Goal: Task Accomplishment & Management: Use online tool/utility

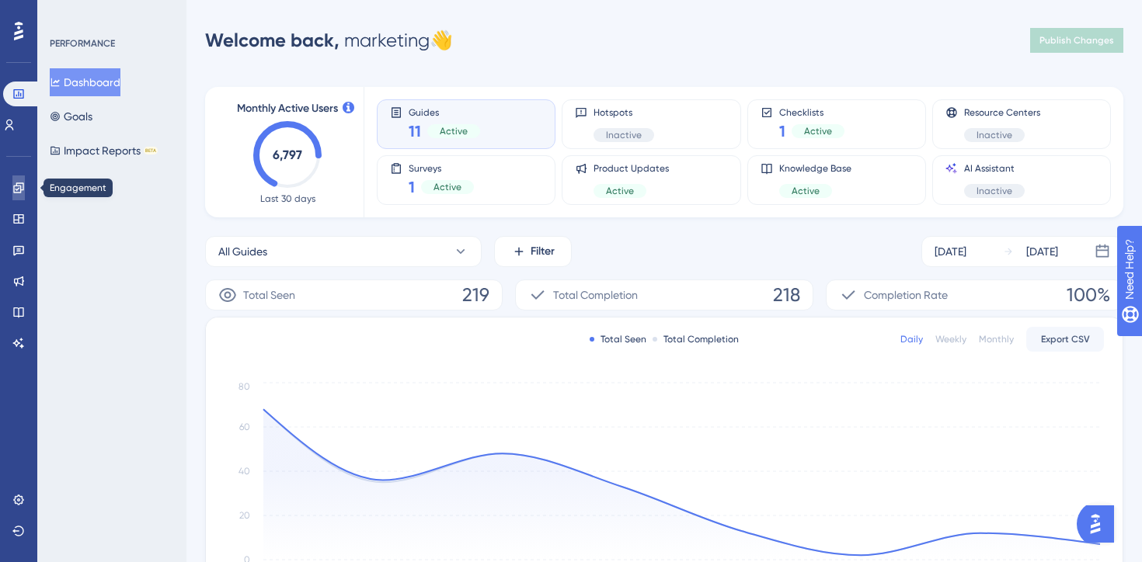
click at [13, 193] on icon at bounding box center [18, 188] width 12 height 12
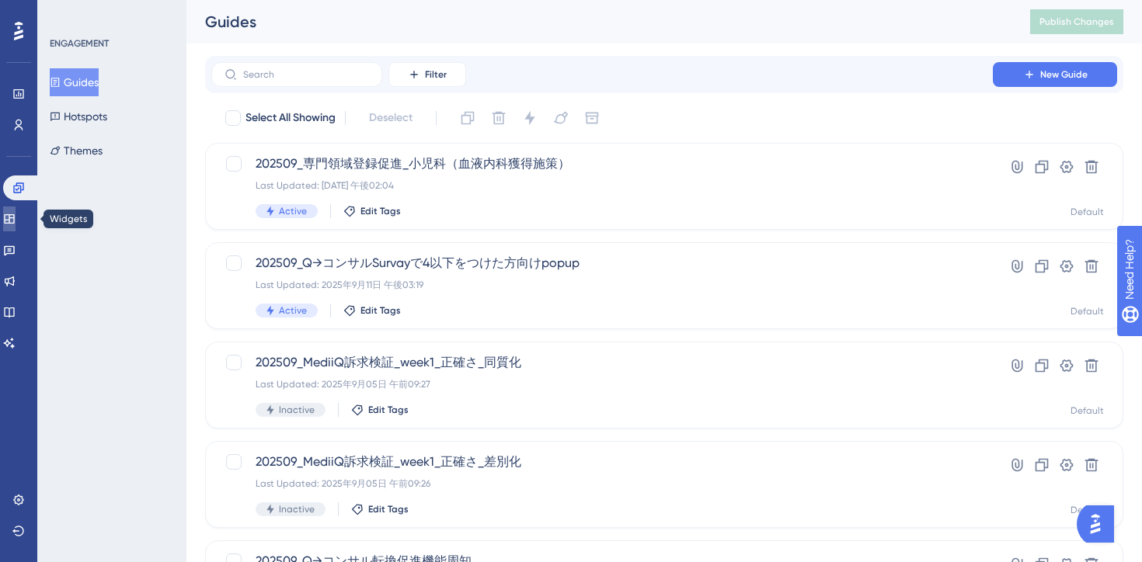
click at [16, 221] on icon at bounding box center [9, 219] width 12 height 12
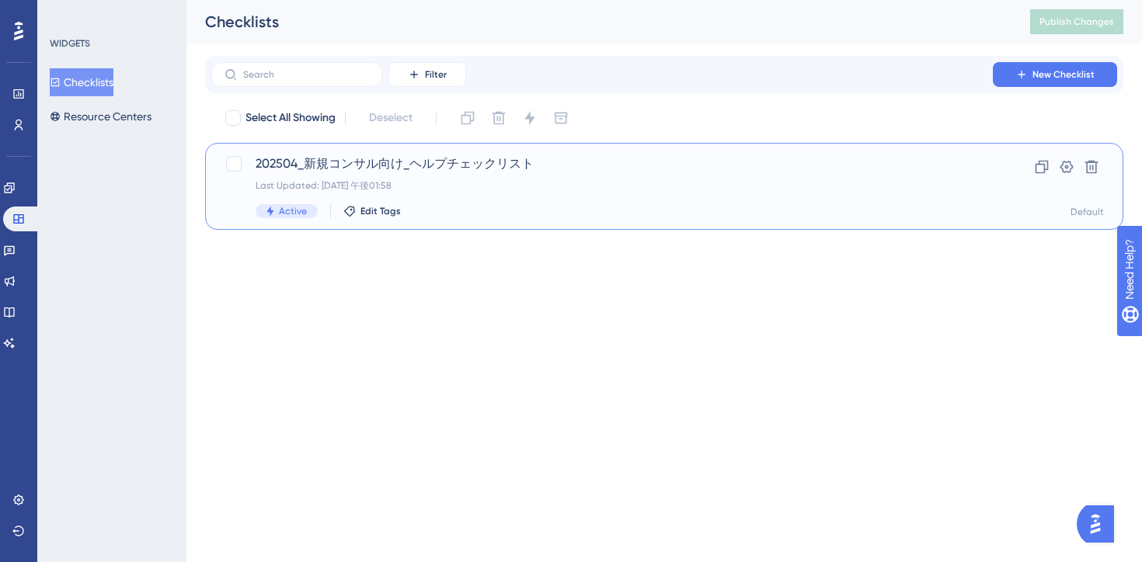
click at [500, 199] on div "202504_新規コンサル向け_ヘルプチェックリスト Last Updated: 2025年6月06日 午後01:58 Active Edit Tags" at bounding box center [601, 187] width 693 height 64
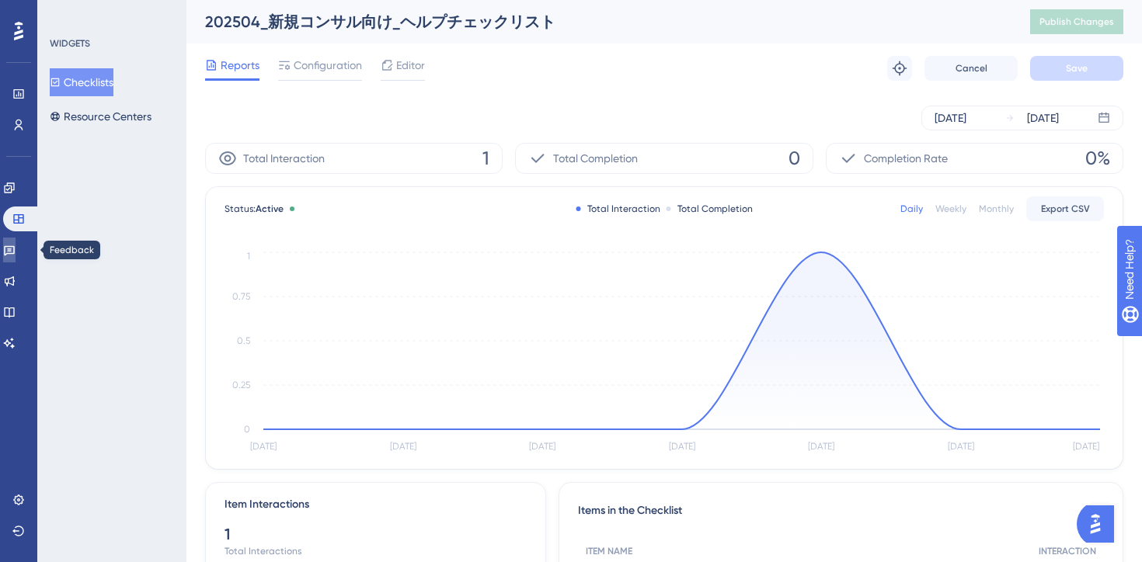
click at [14, 238] on link at bounding box center [9, 250] width 12 height 25
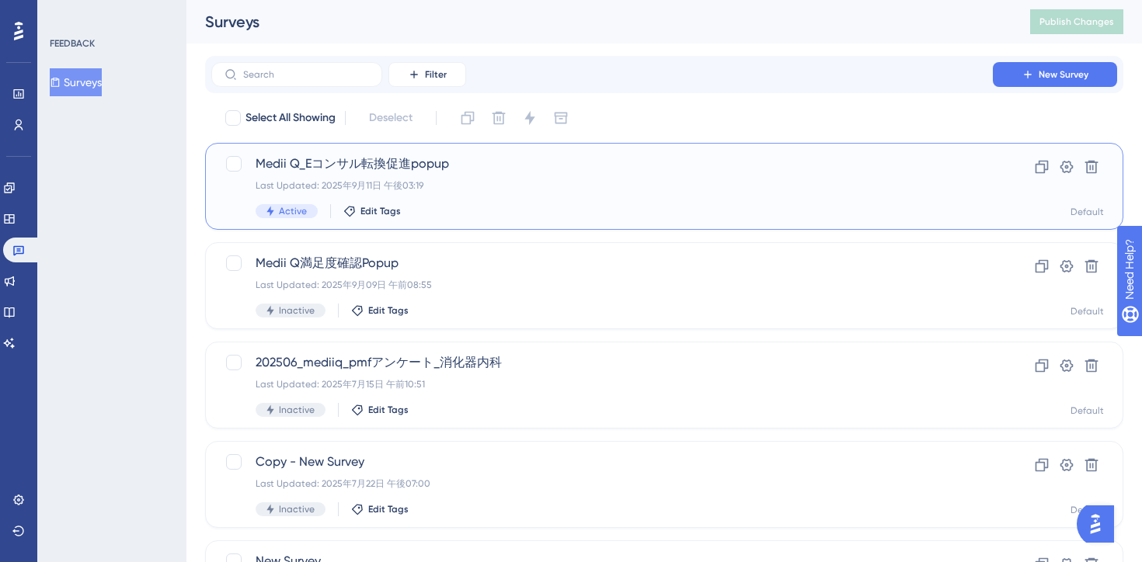
click at [518, 199] on div "Medii Q_Eコンサル転換促進popup Last Updated: 2025年9月11日 午後03:19 Active Edit Tags" at bounding box center [601, 187] width 693 height 64
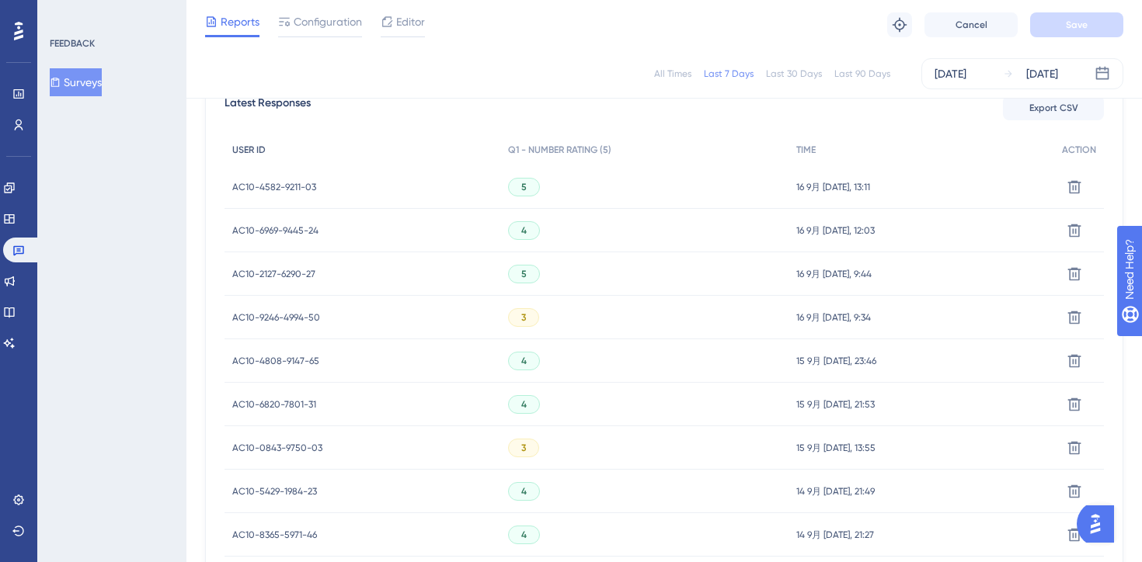
scroll to position [524, 0]
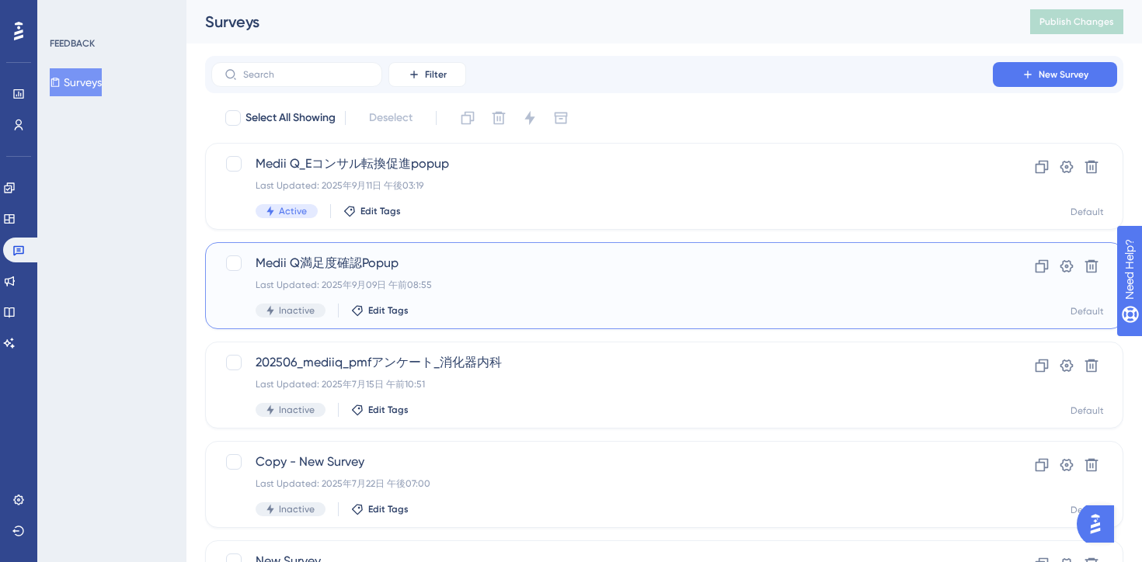
click at [528, 293] on div "Medii Q満足度確認Popup Last Updated: 2025年9月09日 午前08:55 Inactive Edit Tags" at bounding box center [601, 286] width 693 height 64
click at [464, 273] on div "Medii Q満足度確認Popup Last Updated: 2025年9月09日 午前08:55 Inactive Edit Tags" at bounding box center [601, 286] width 693 height 64
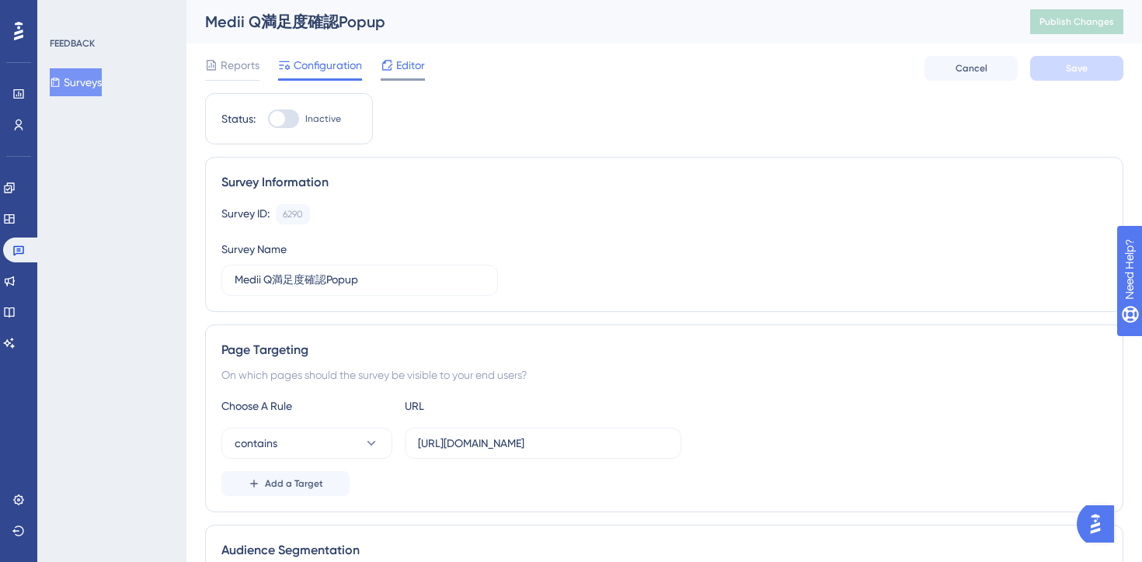
click at [410, 66] on span "Editor" at bounding box center [410, 65] width 29 height 19
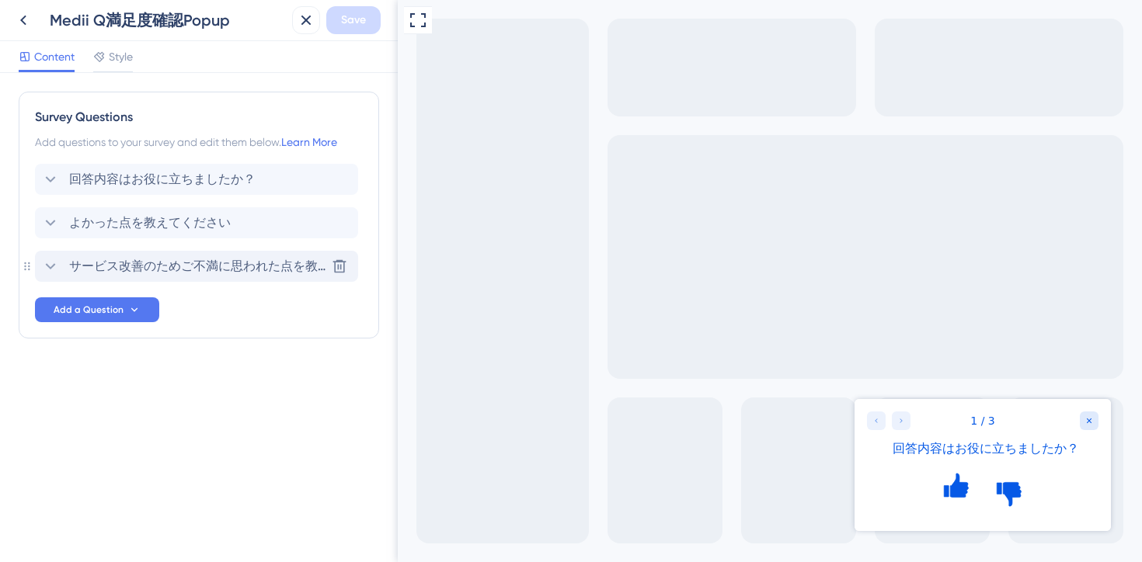
click at [78, 266] on span "サービス改善のためご不満に思われた点を教えてください。" at bounding box center [197, 266] width 256 height 19
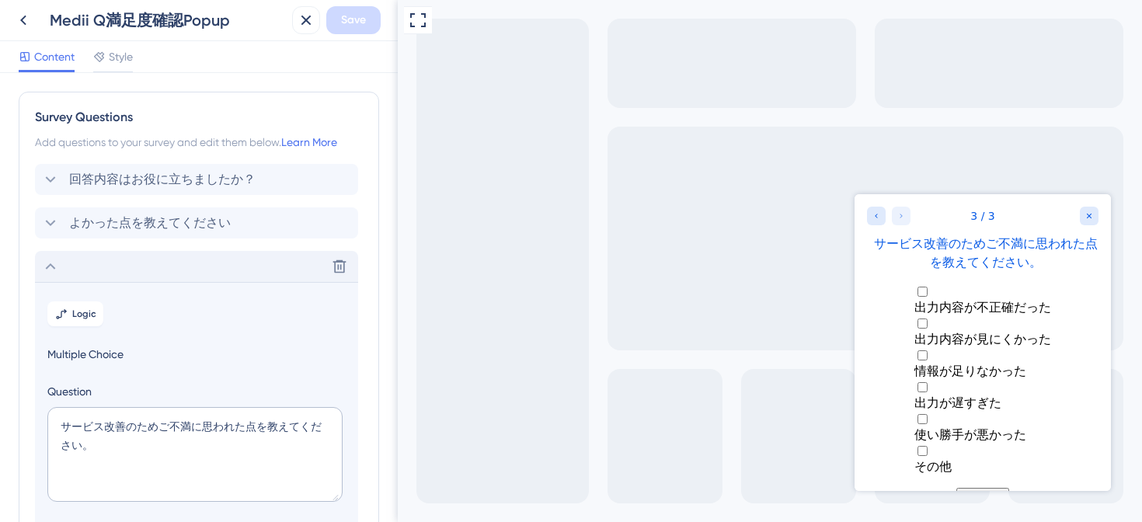
click at [63, 257] on div "Delete" at bounding box center [196, 266] width 323 height 31
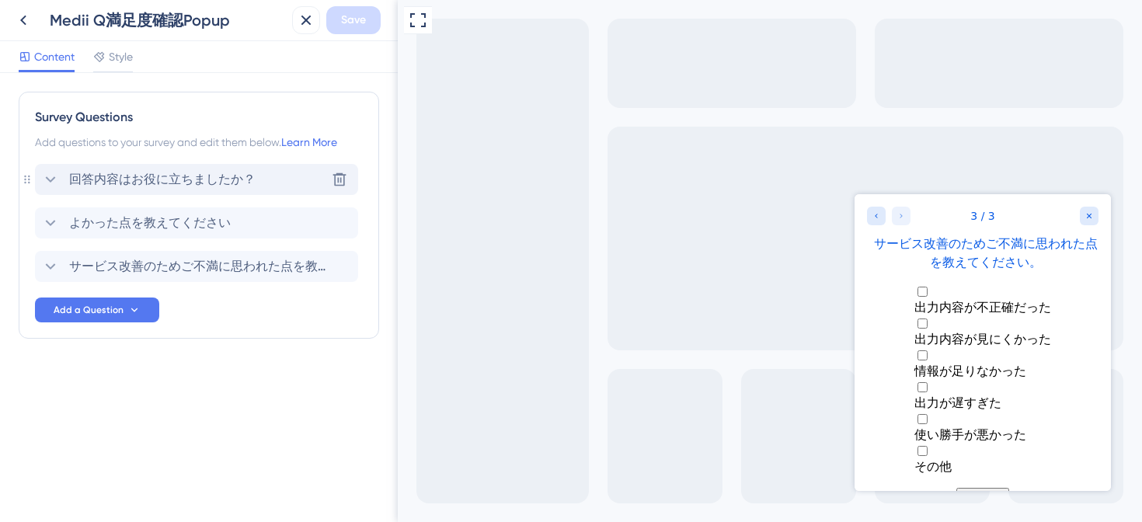
click at [43, 186] on icon at bounding box center [50, 179] width 19 height 19
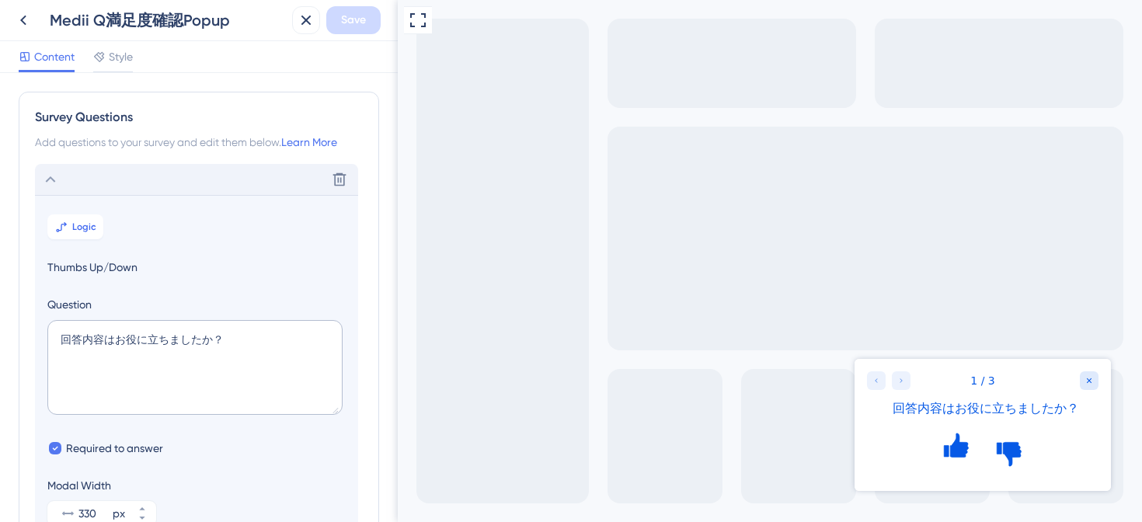
click at [44, 180] on icon at bounding box center [50, 179] width 19 height 19
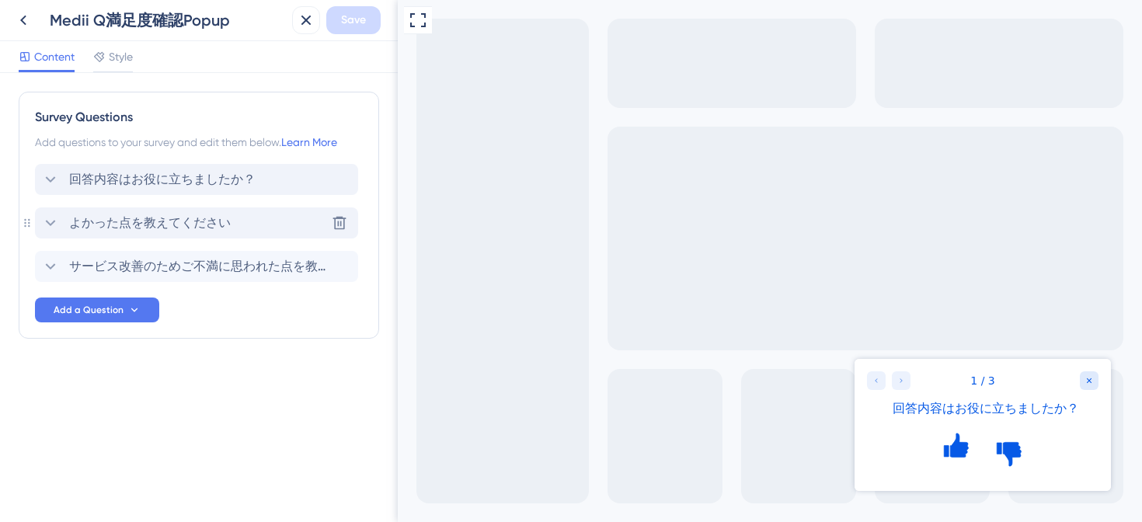
click at [47, 220] on icon at bounding box center [51, 223] width 10 height 6
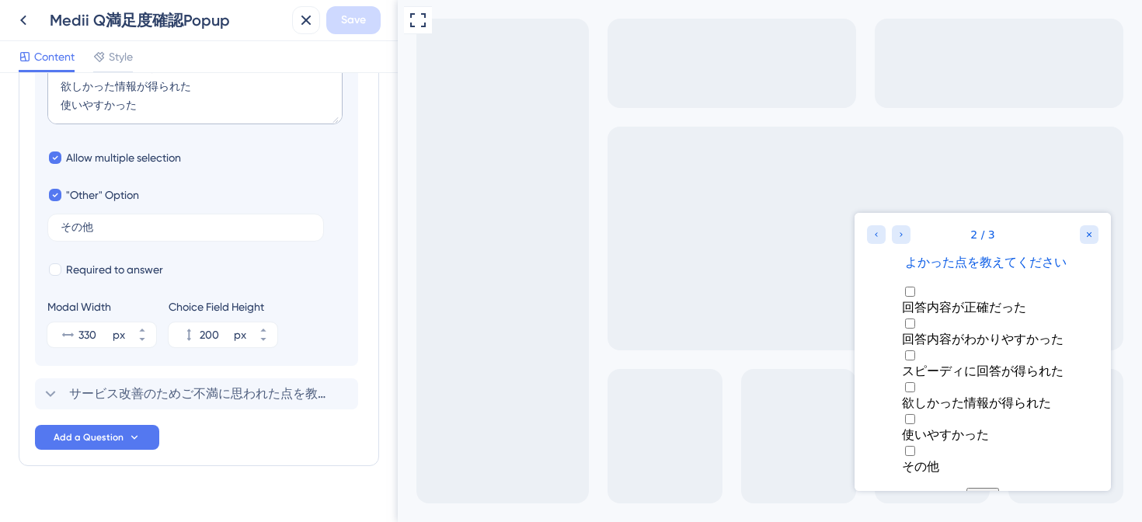
scroll to position [482, 0]
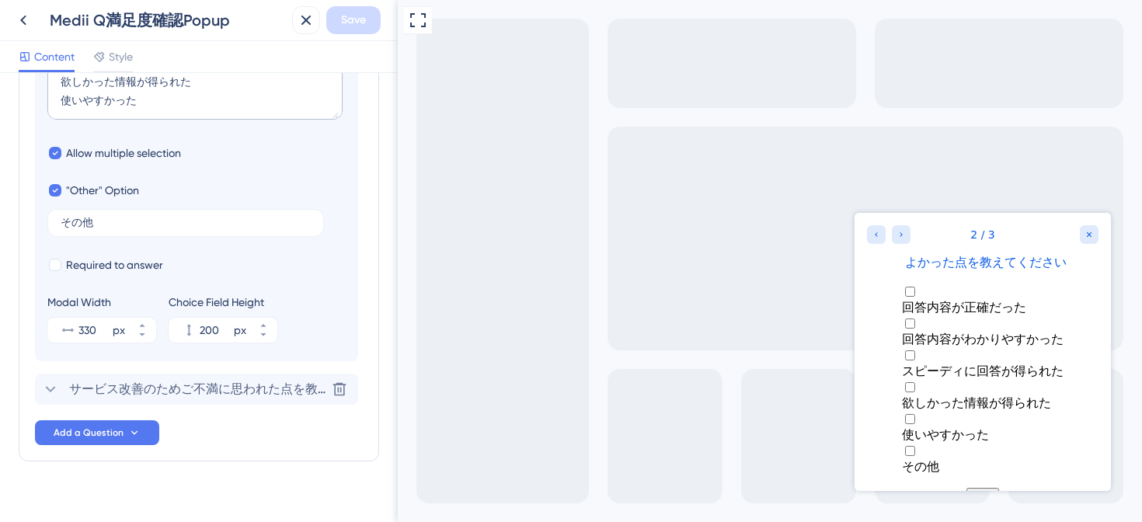
click at [196, 387] on span "サービス改善のためご不満に思われた点を教えてください。" at bounding box center [197, 389] width 256 height 19
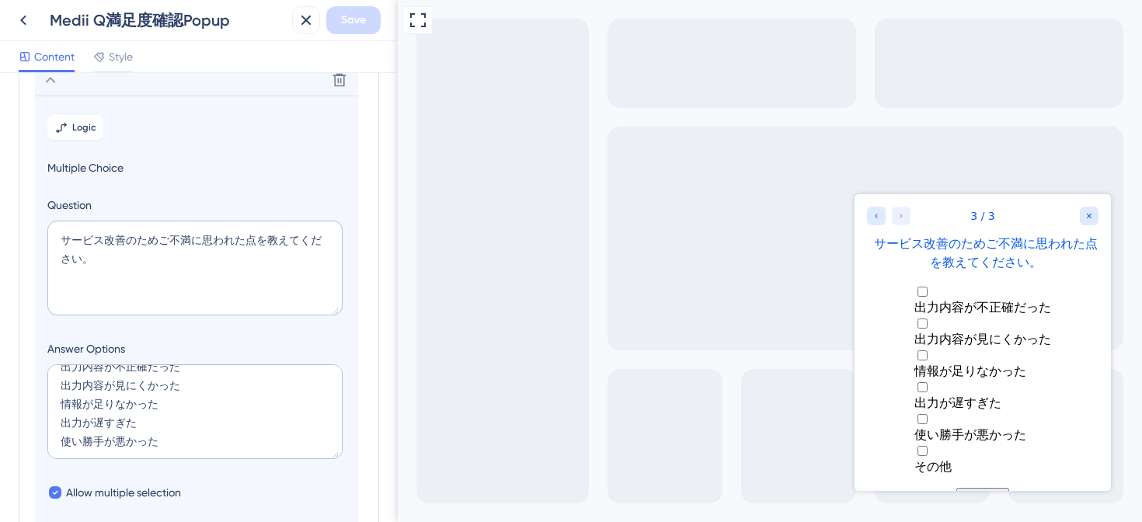
scroll to position [19, 0]
click at [163, 404] on textarea "出力内容が不正確だった 出力内容が見にくかった 情報が足りなかった 出力が遅すぎた 使い勝手が悪かった" at bounding box center [194, 411] width 295 height 95
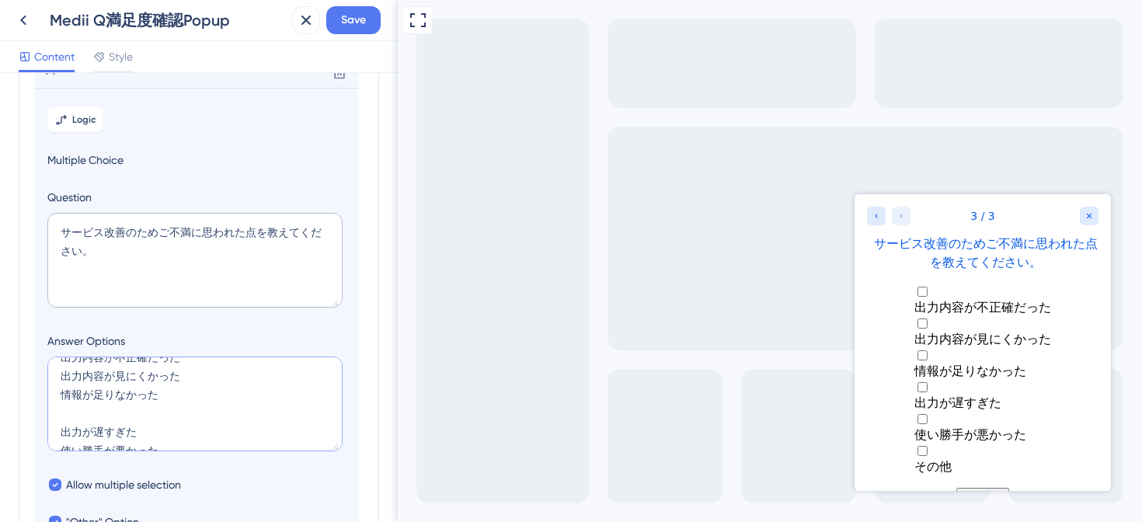
type textarea "出力内容が不正確だった 出力内容が見にくかった 情報が足りなかった 出力が遅すぎた 使い勝手が悪かった"
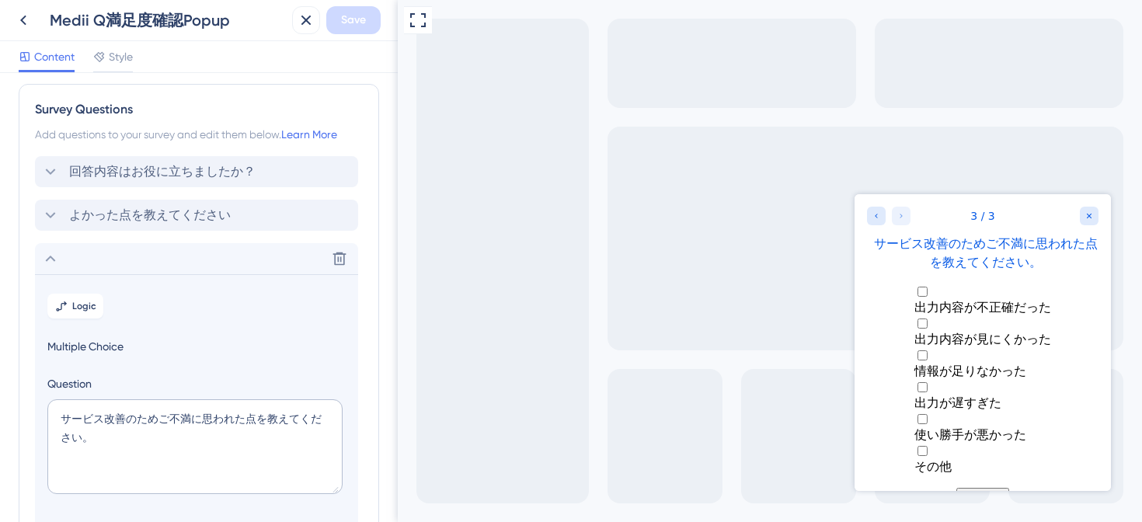
scroll to position [0, 0]
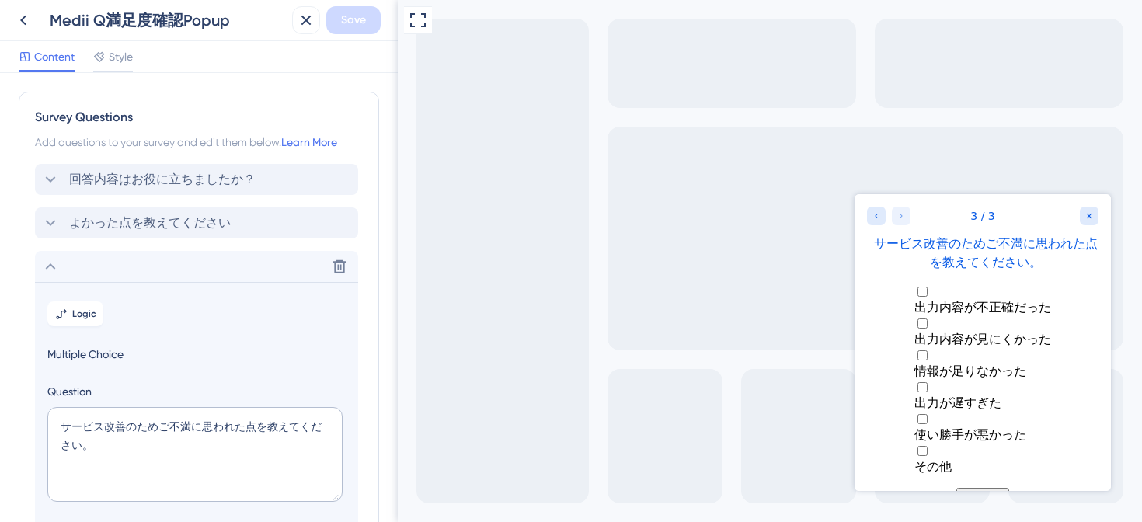
click at [52, 261] on icon at bounding box center [50, 266] width 19 height 19
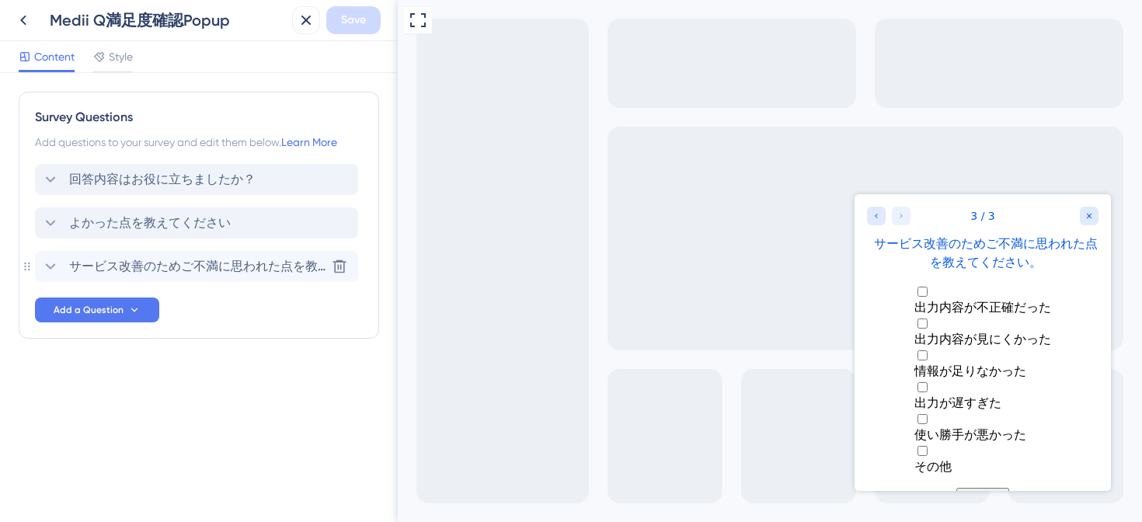
click at [52, 262] on icon at bounding box center [50, 266] width 19 height 19
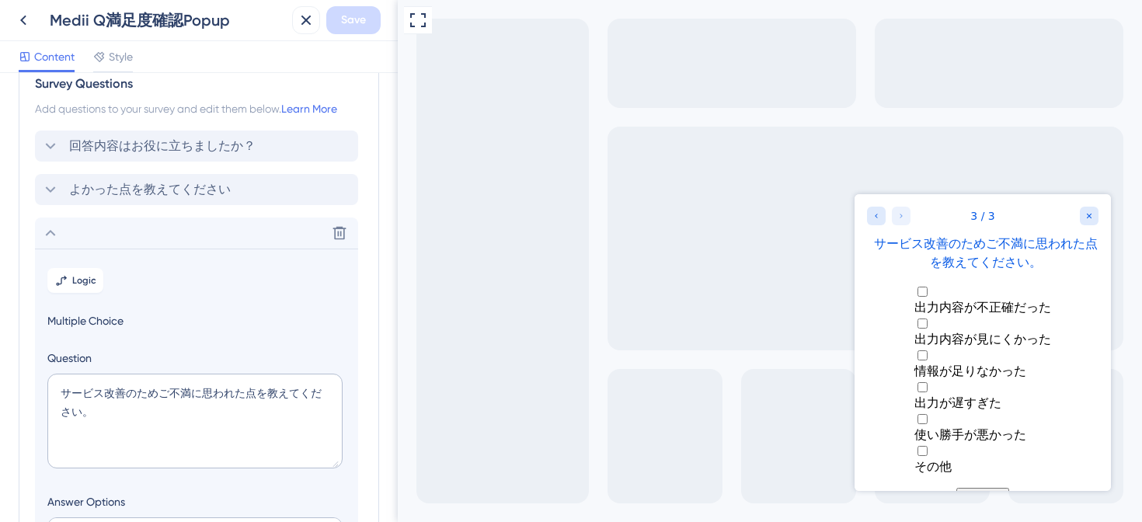
scroll to position [23, 0]
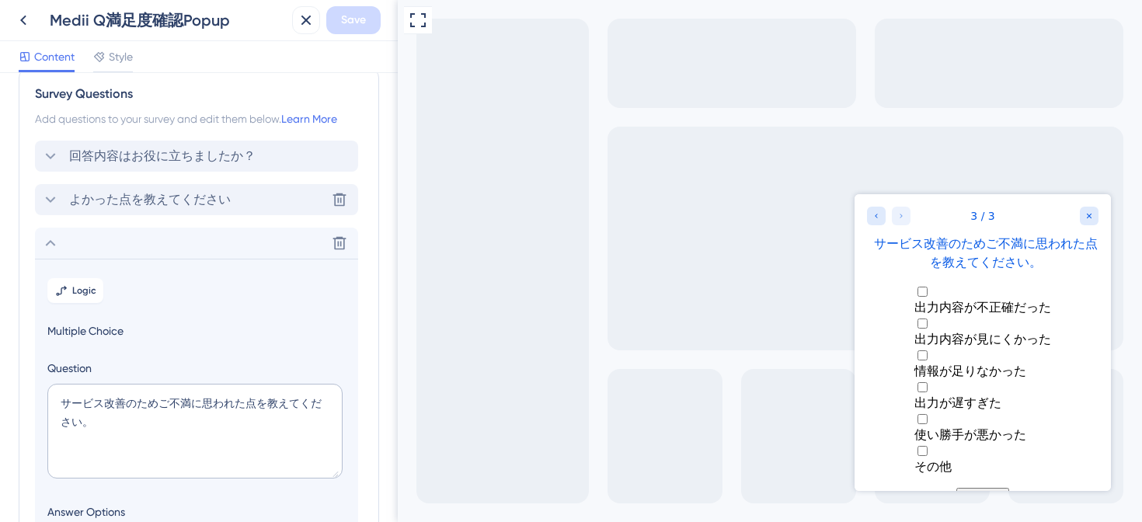
click at [54, 211] on div "よかった点を教えてください Delete" at bounding box center [196, 199] width 323 height 31
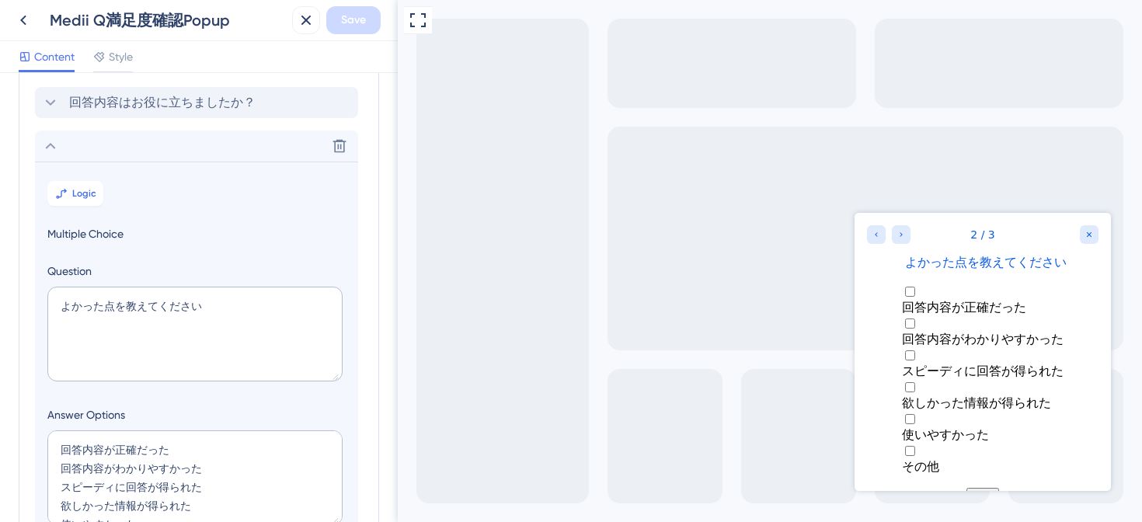
scroll to position [16, 0]
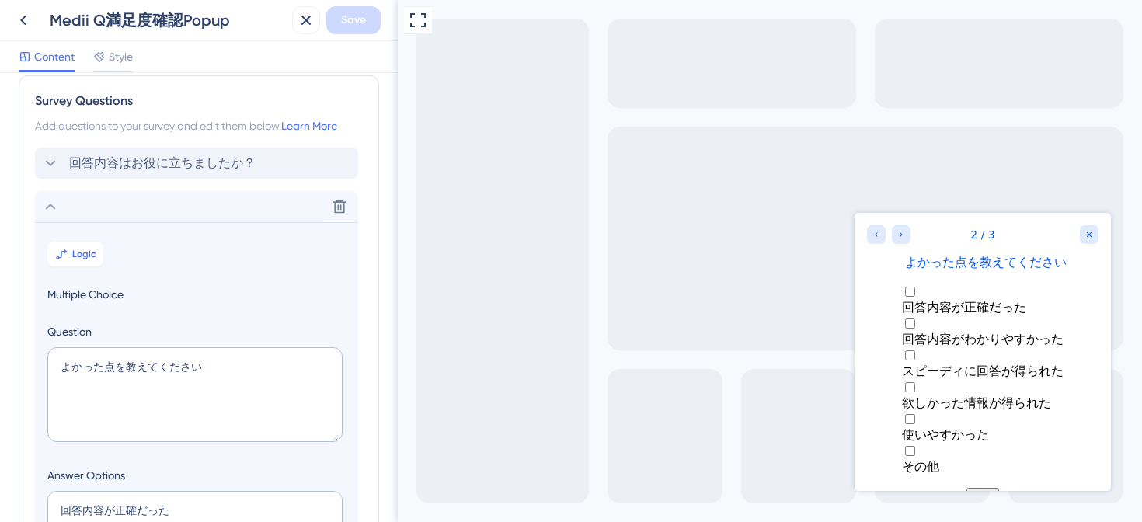
click at [49, 213] on icon at bounding box center [50, 206] width 19 height 19
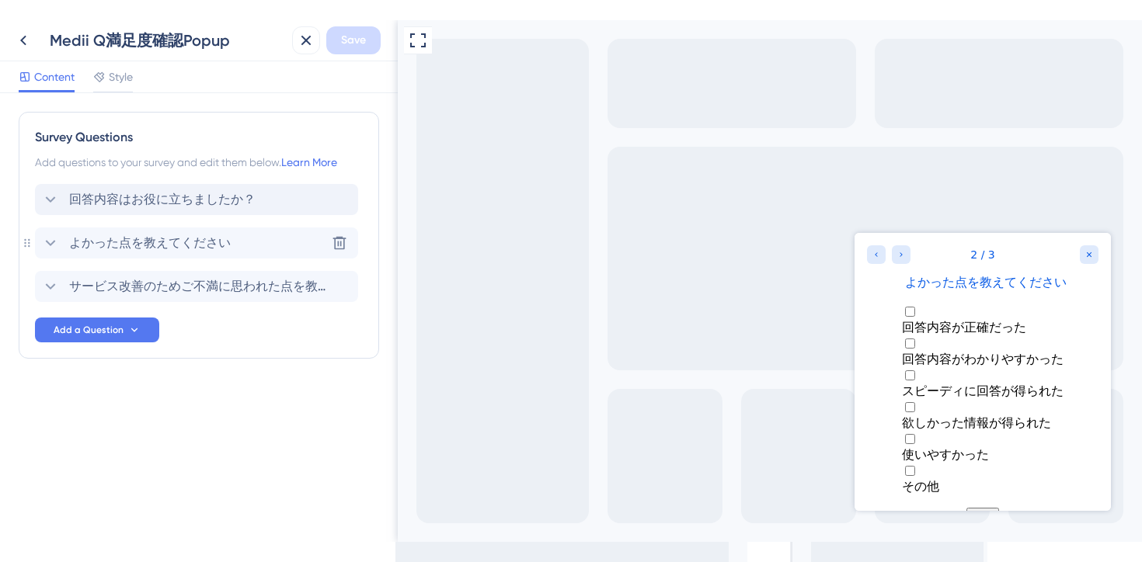
scroll to position [0, 0]
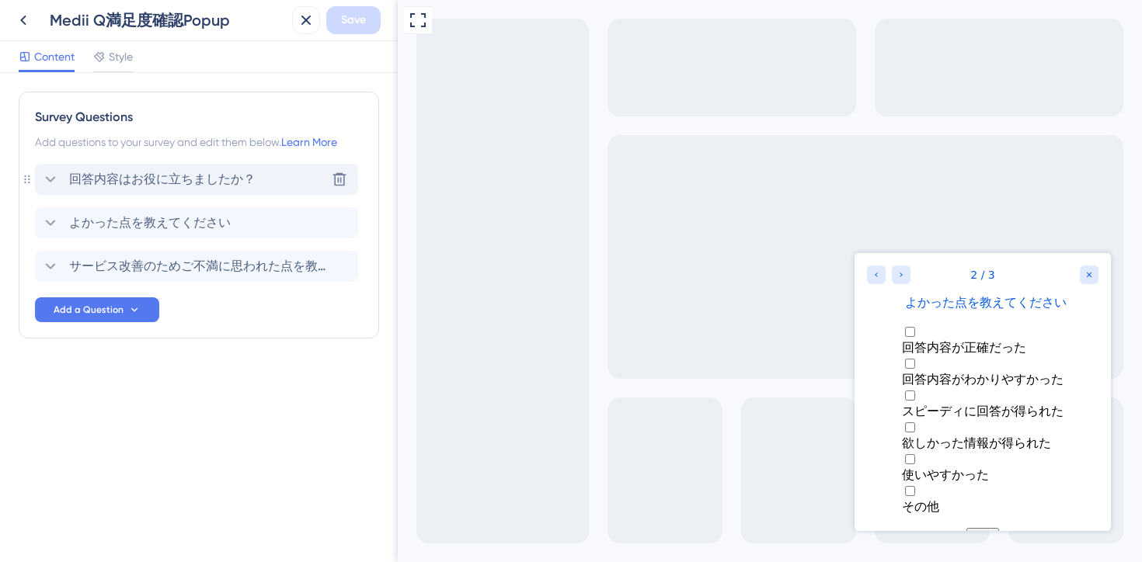
click at [48, 182] on icon at bounding box center [50, 179] width 19 height 19
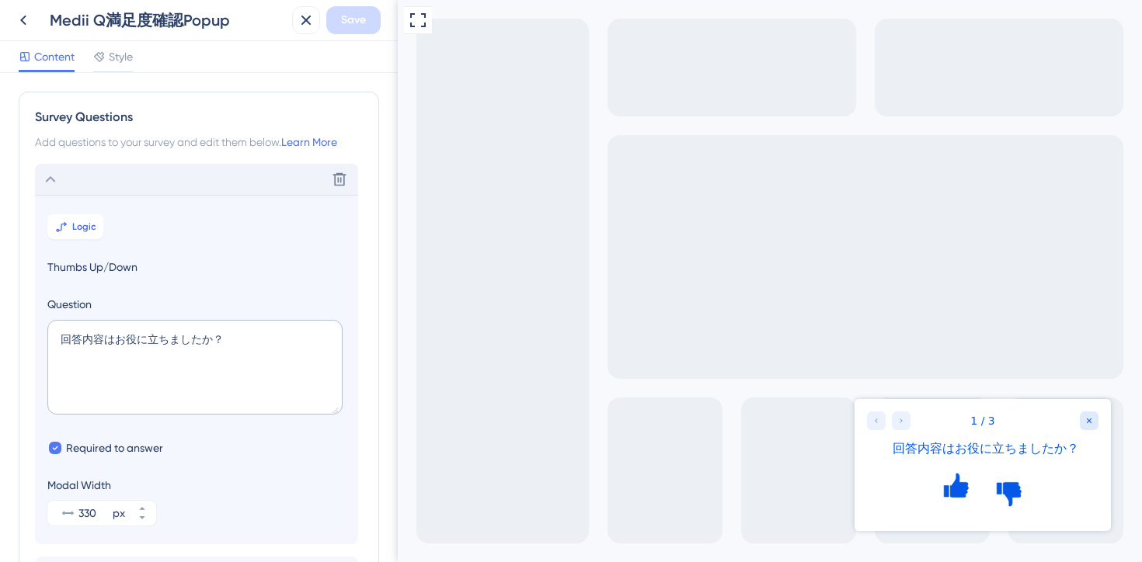
click at [50, 182] on icon at bounding box center [50, 179] width 19 height 19
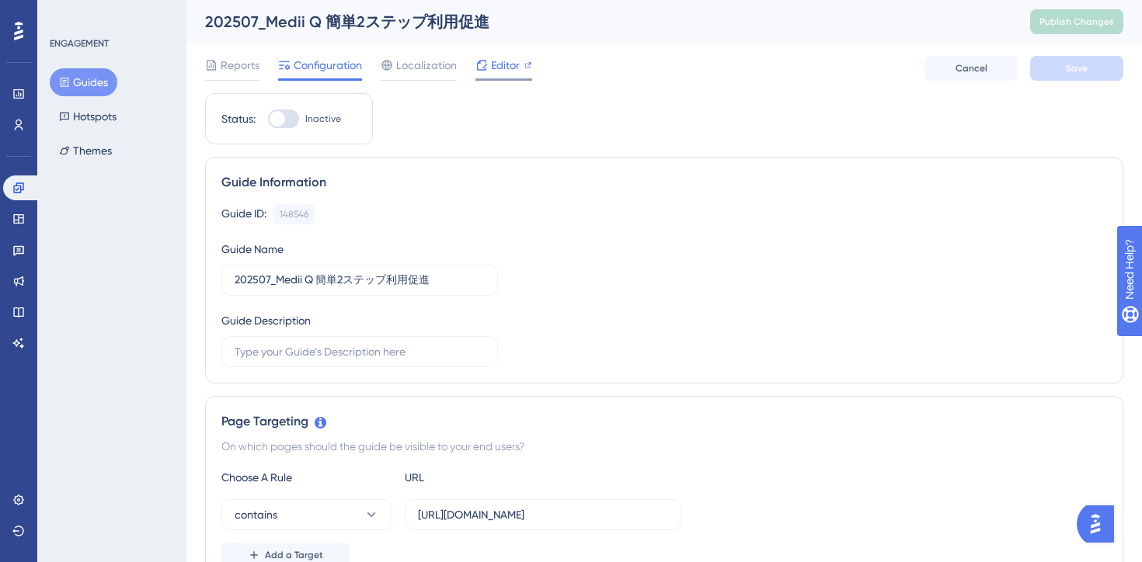
click at [502, 67] on span "Editor" at bounding box center [505, 65] width 29 height 19
